Goal: Navigation & Orientation: Understand site structure

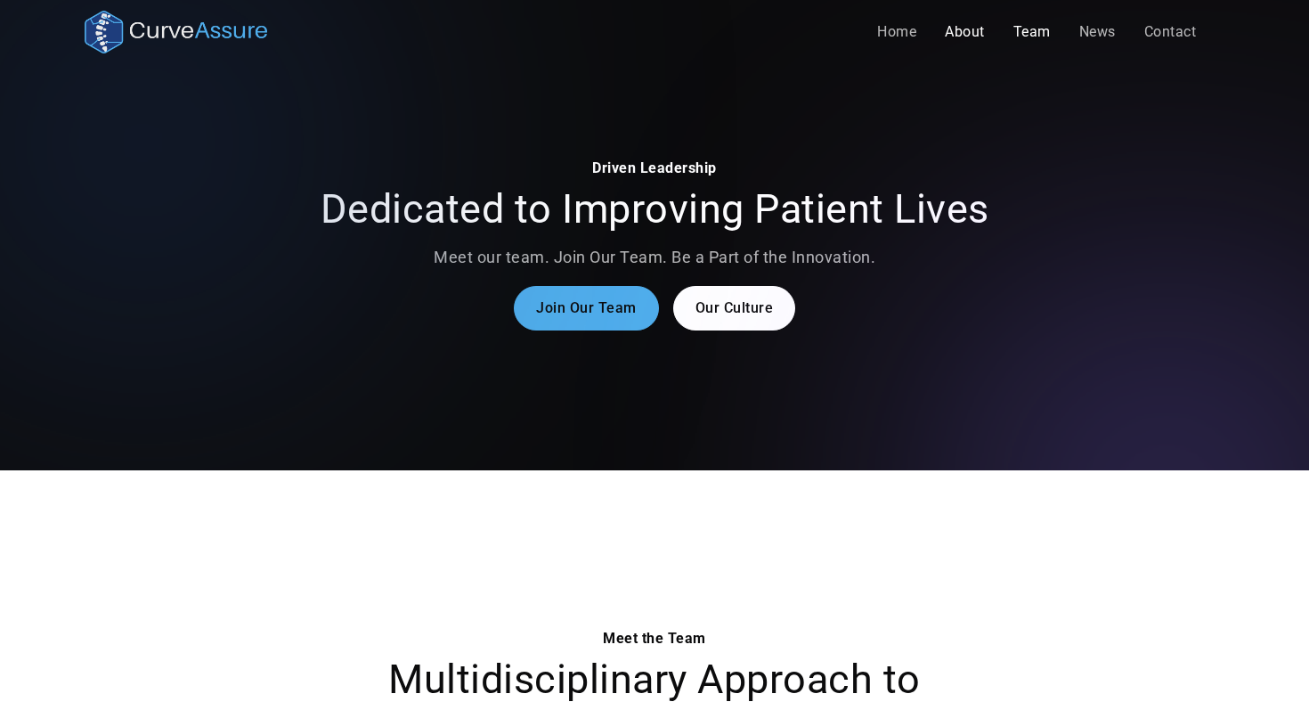
click at [964, 45] on link "About" at bounding box center [965, 32] width 69 height 36
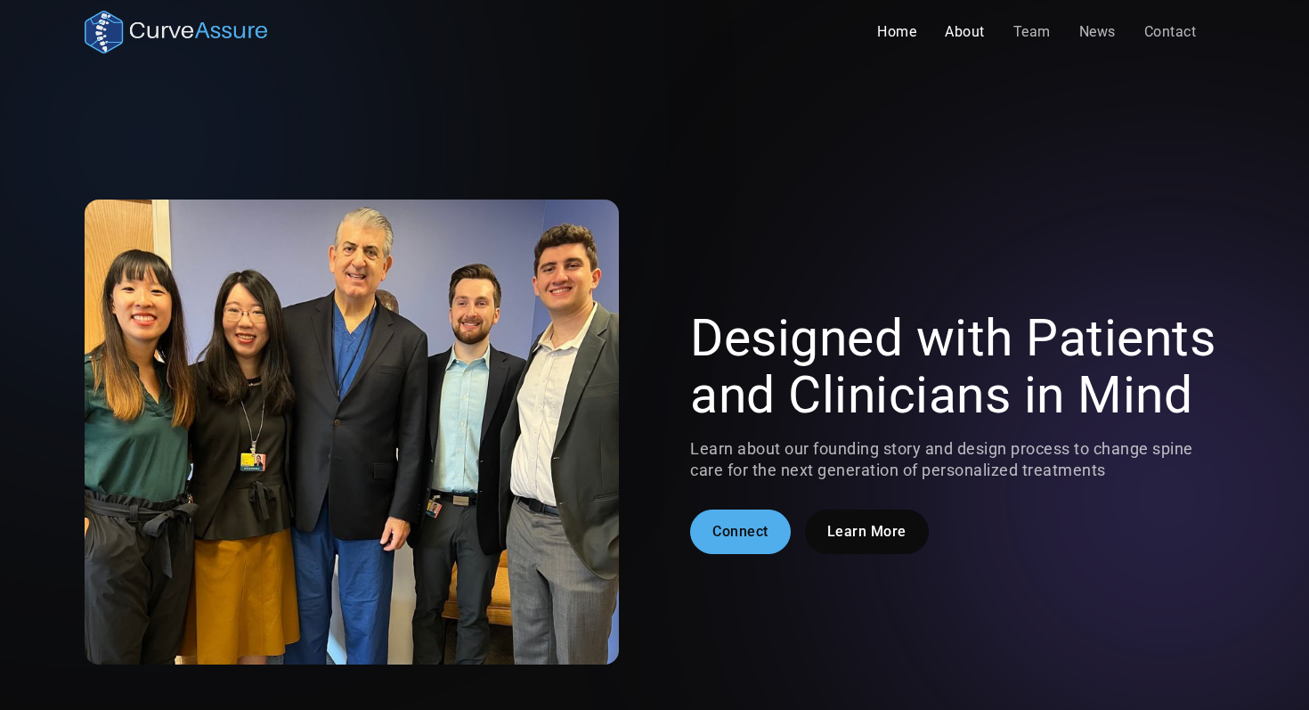
click at [904, 38] on link "Home" at bounding box center [897, 32] width 68 height 36
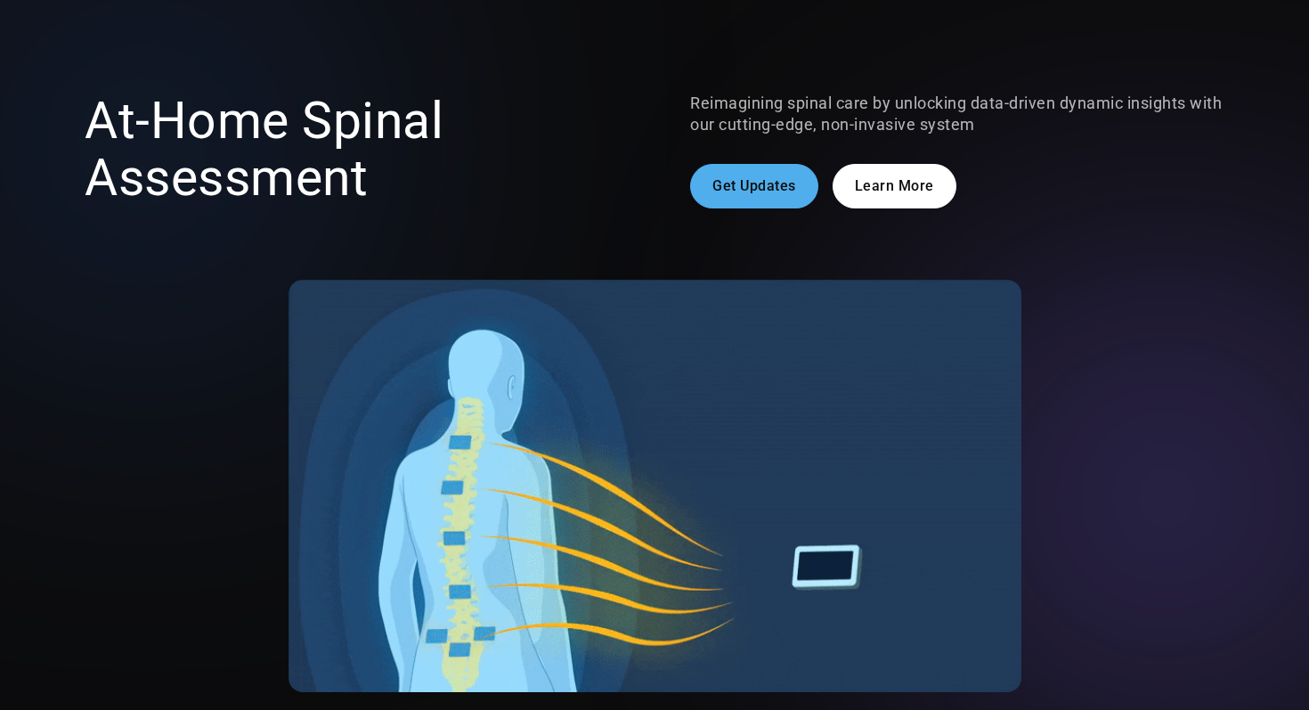
scroll to position [80, 0]
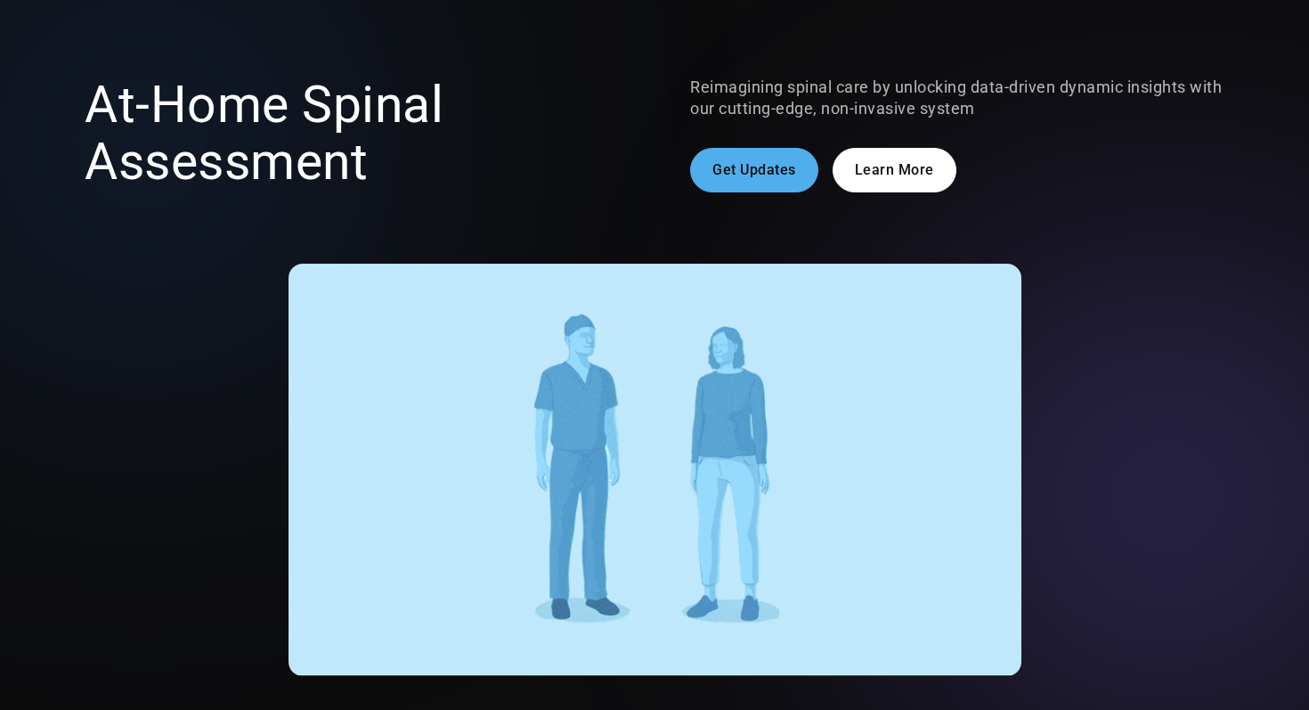
click at [867, 189] on link "Learn More" at bounding box center [895, 170] width 124 height 45
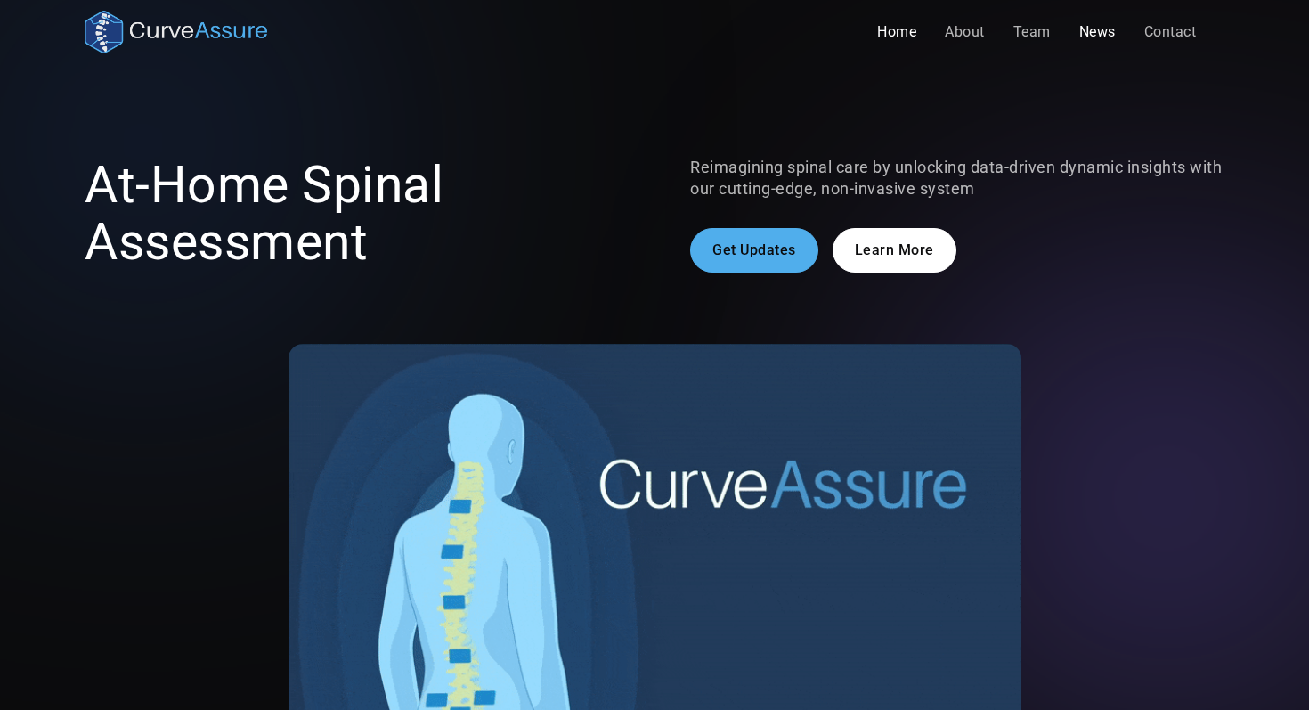
click at [1082, 36] on link "News" at bounding box center [1097, 32] width 65 height 36
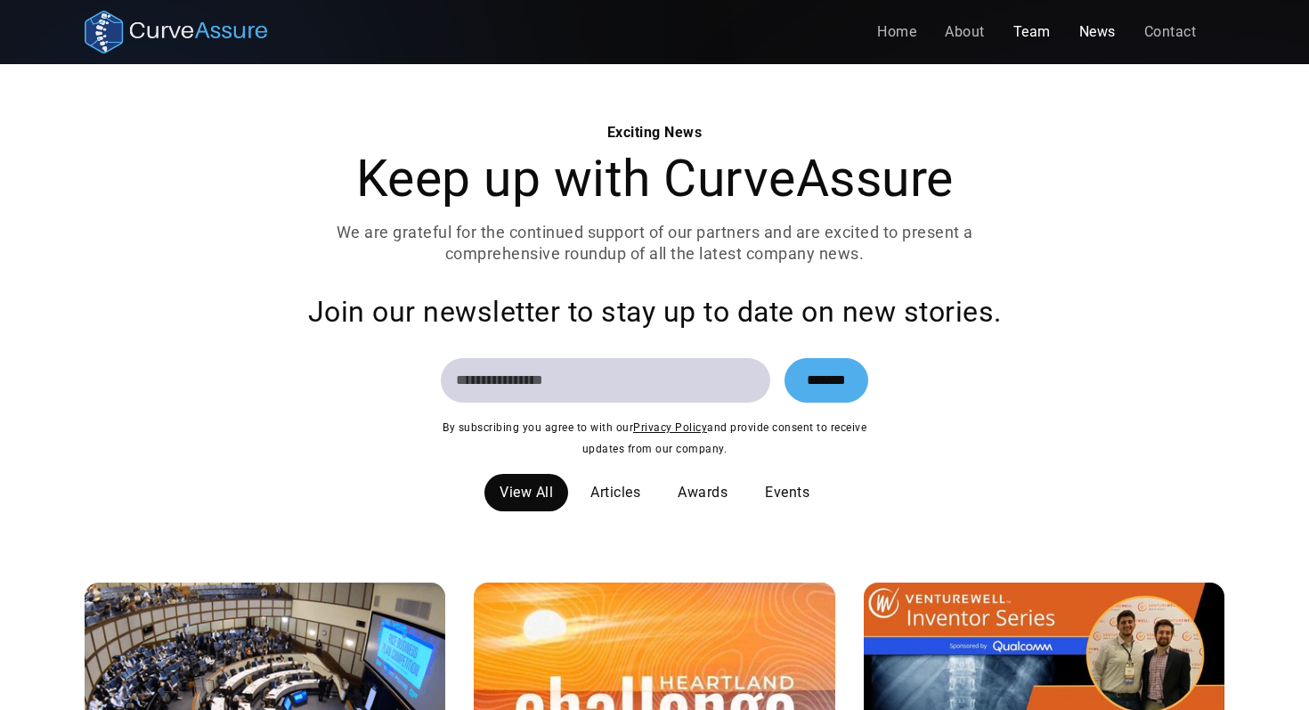
click at [1034, 34] on link "Team" at bounding box center [1032, 32] width 66 height 36
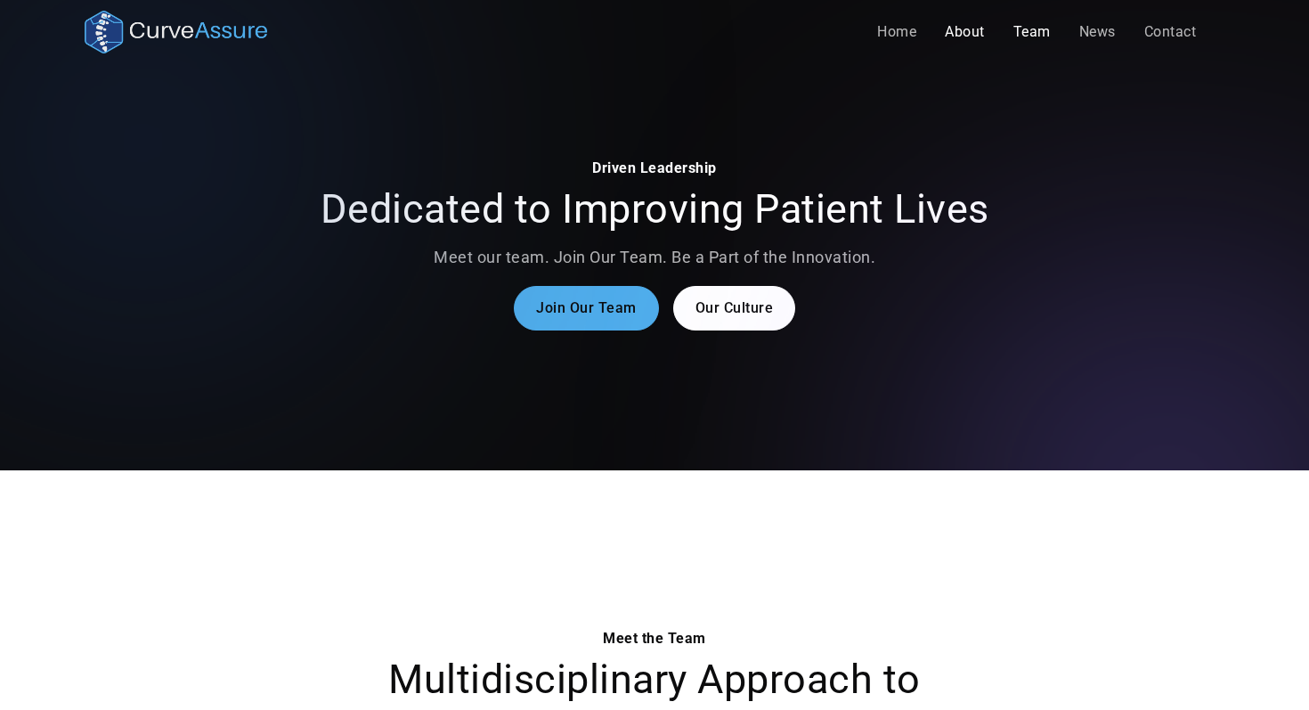
click at [972, 27] on link "About" at bounding box center [965, 32] width 69 height 36
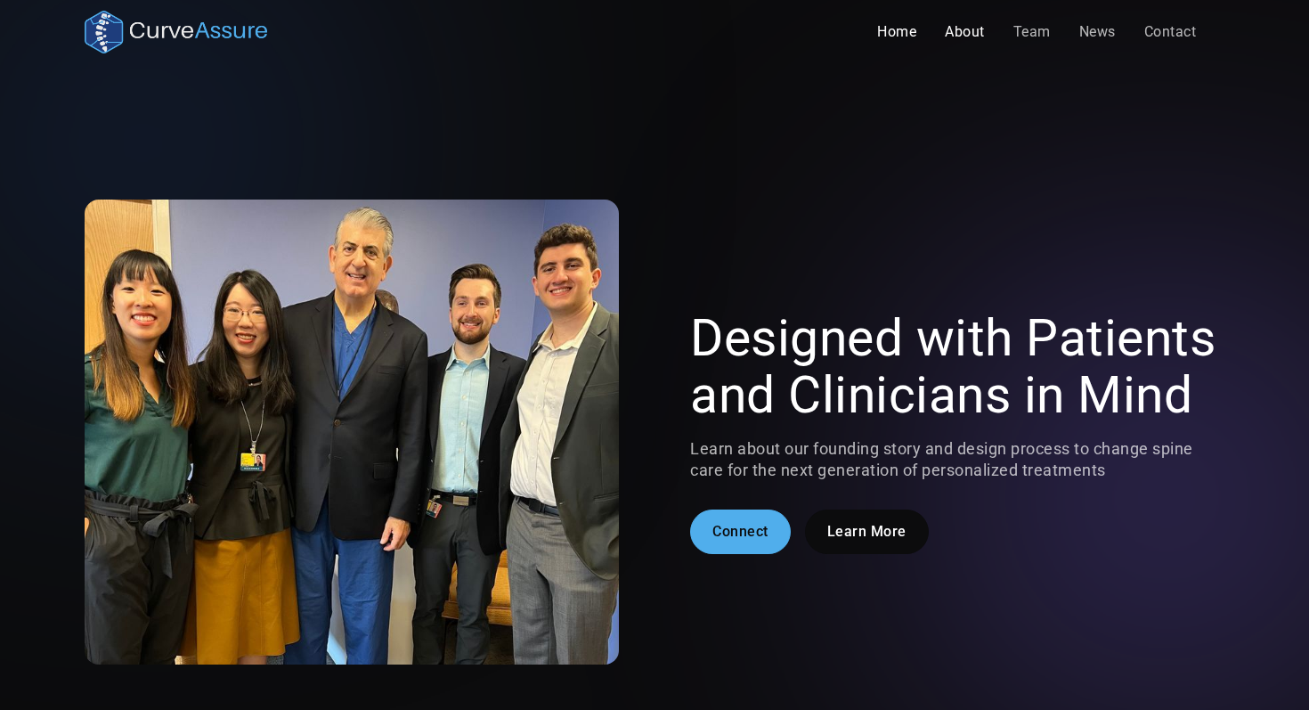
click at [907, 40] on link "Home" at bounding box center [897, 32] width 68 height 36
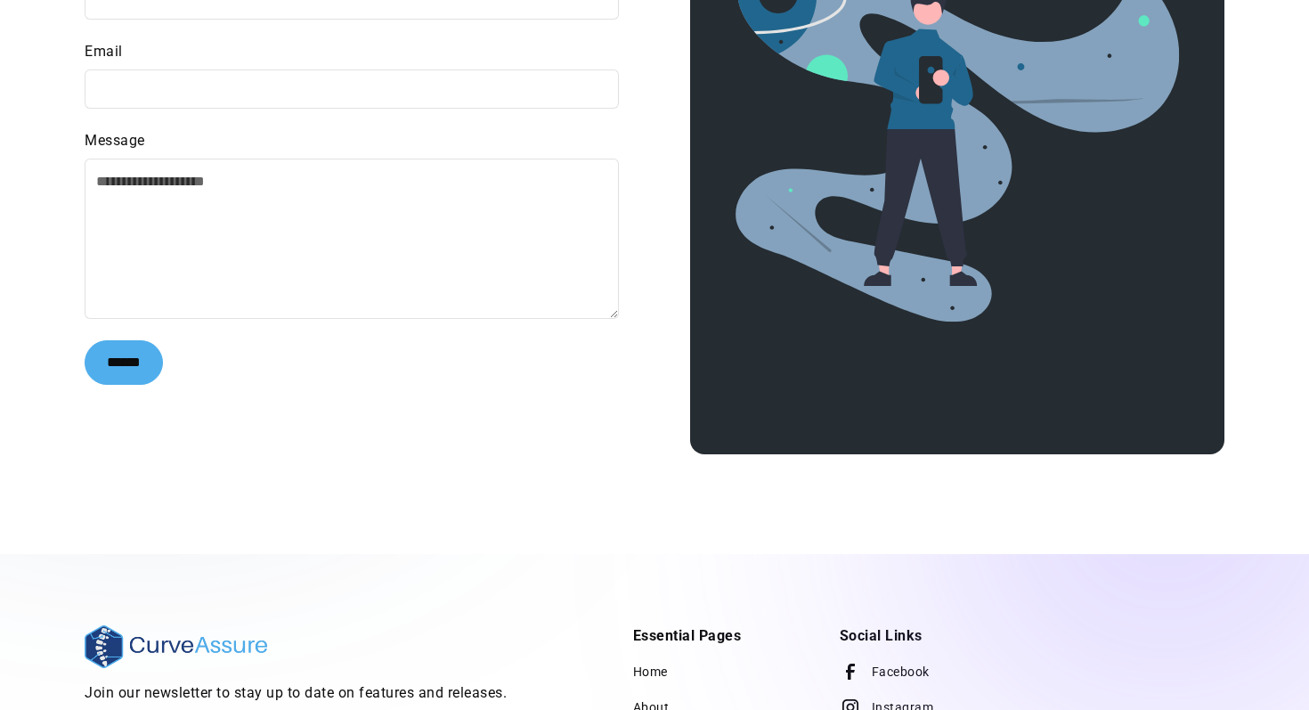
scroll to position [3689, 0]
